Goal: Task Accomplishment & Management: Use online tool/utility

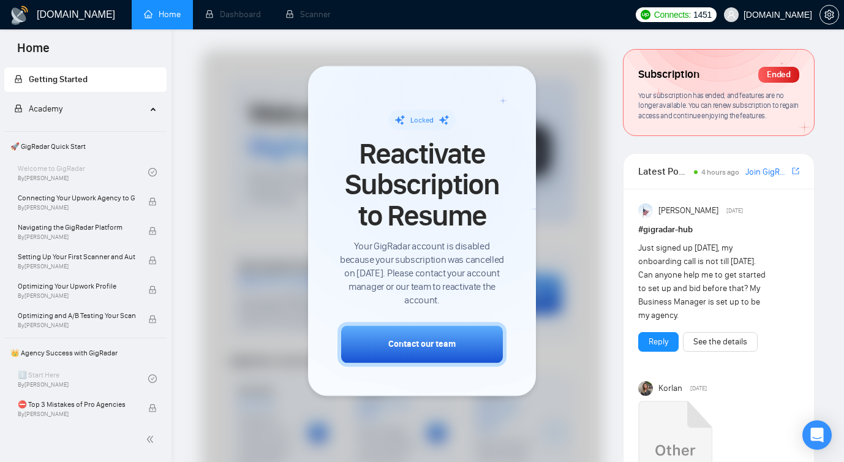
click at [786, 15] on span "Perfsol.tech" at bounding box center [778, 15] width 69 height 0
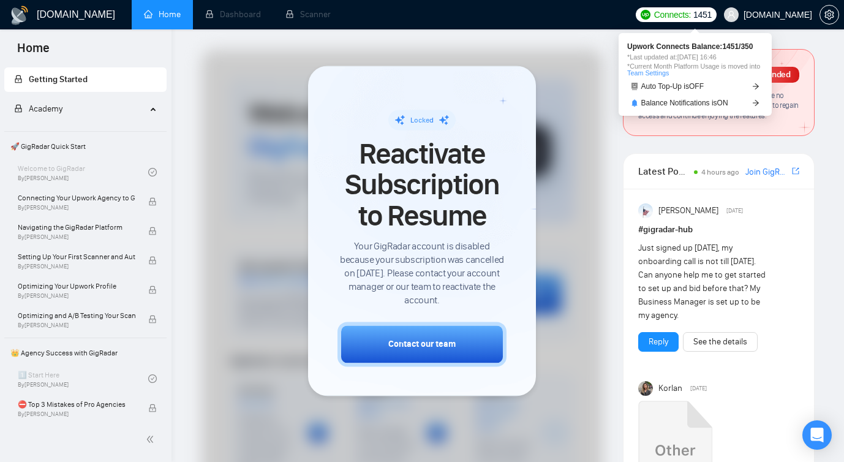
click at [733, 63] on span "*Current Month Platform Usage is moved into Team Settings" at bounding box center [695, 69] width 136 height 13
